Goal: Check status

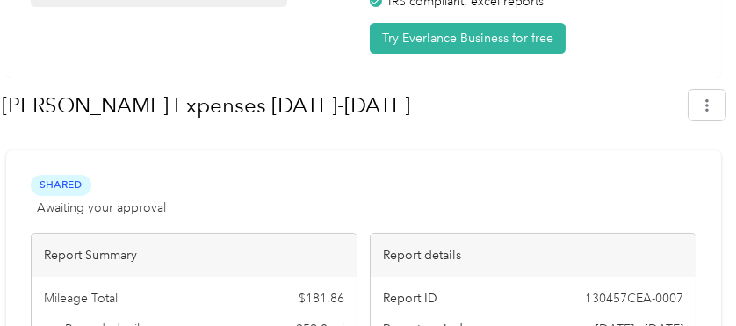
scroll to position [264, 0]
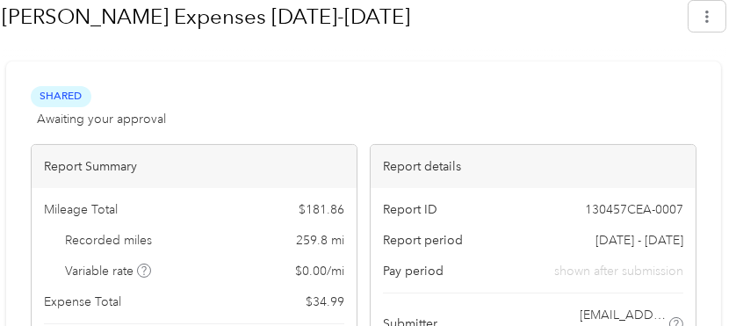
click at [98, 119] on span "Awaiting your approval" at bounding box center [101, 119] width 129 height 18
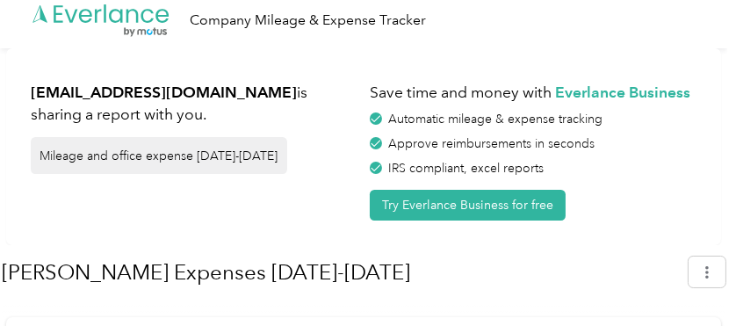
scroll to position [0, 0]
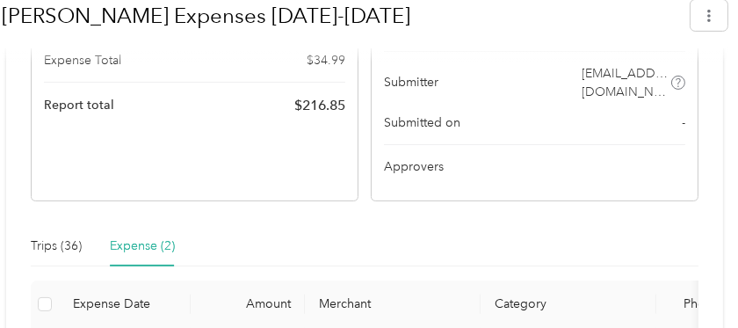
scroll to position [526, 0]
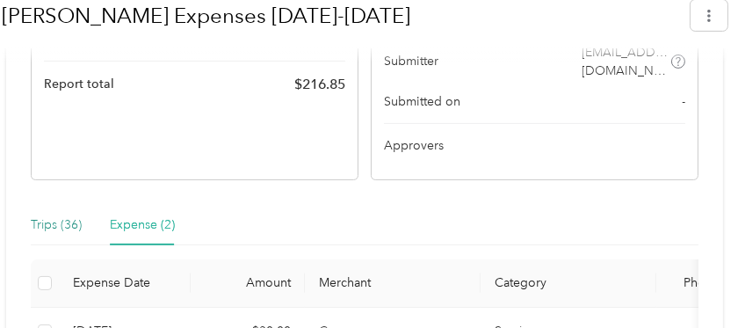
click at [64, 215] on div "Trips (36)" at bounding box center [56, 224] width 51 height 19
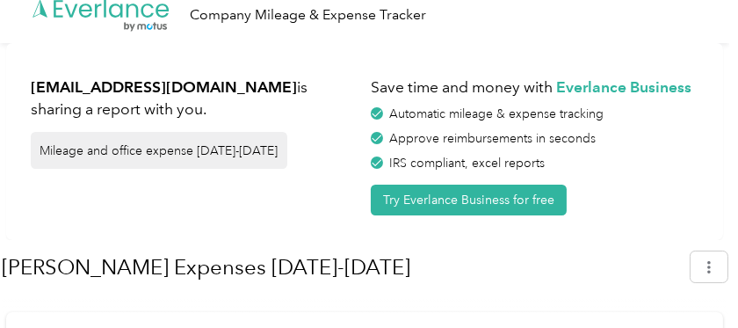
scroll to position [0, 0]
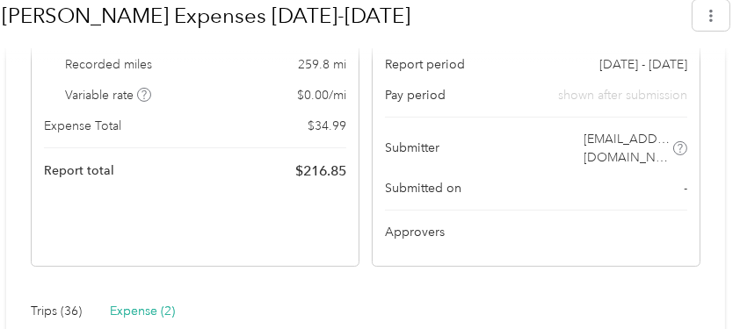
scroll to position [526, 0]
